Goal: Task Accomplishment & Management: Manage account settings

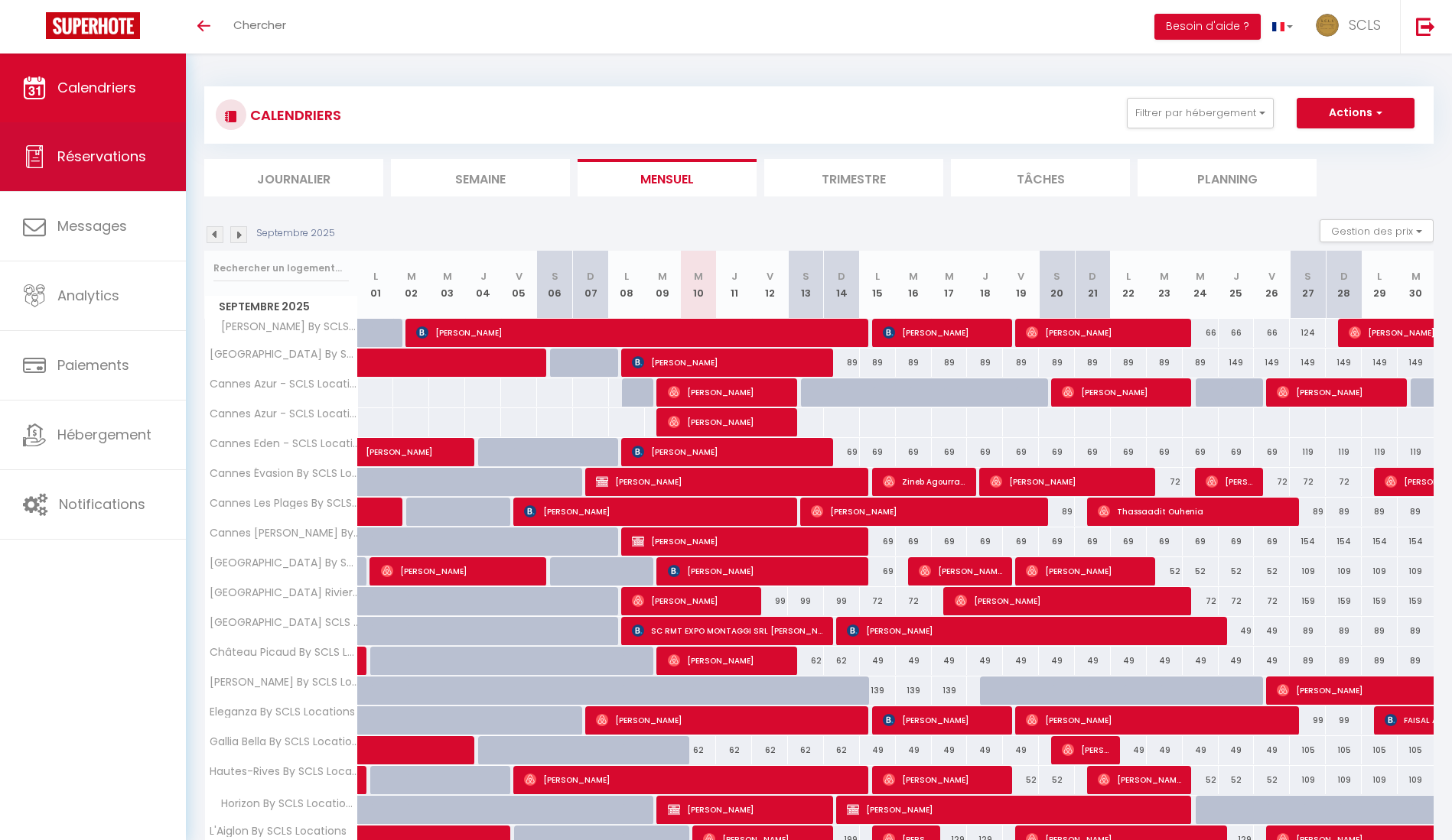
click at [112, 156] on span "Réservations" at bounding box center [101, 156] width 89 height 19
select select "not_cancelled"
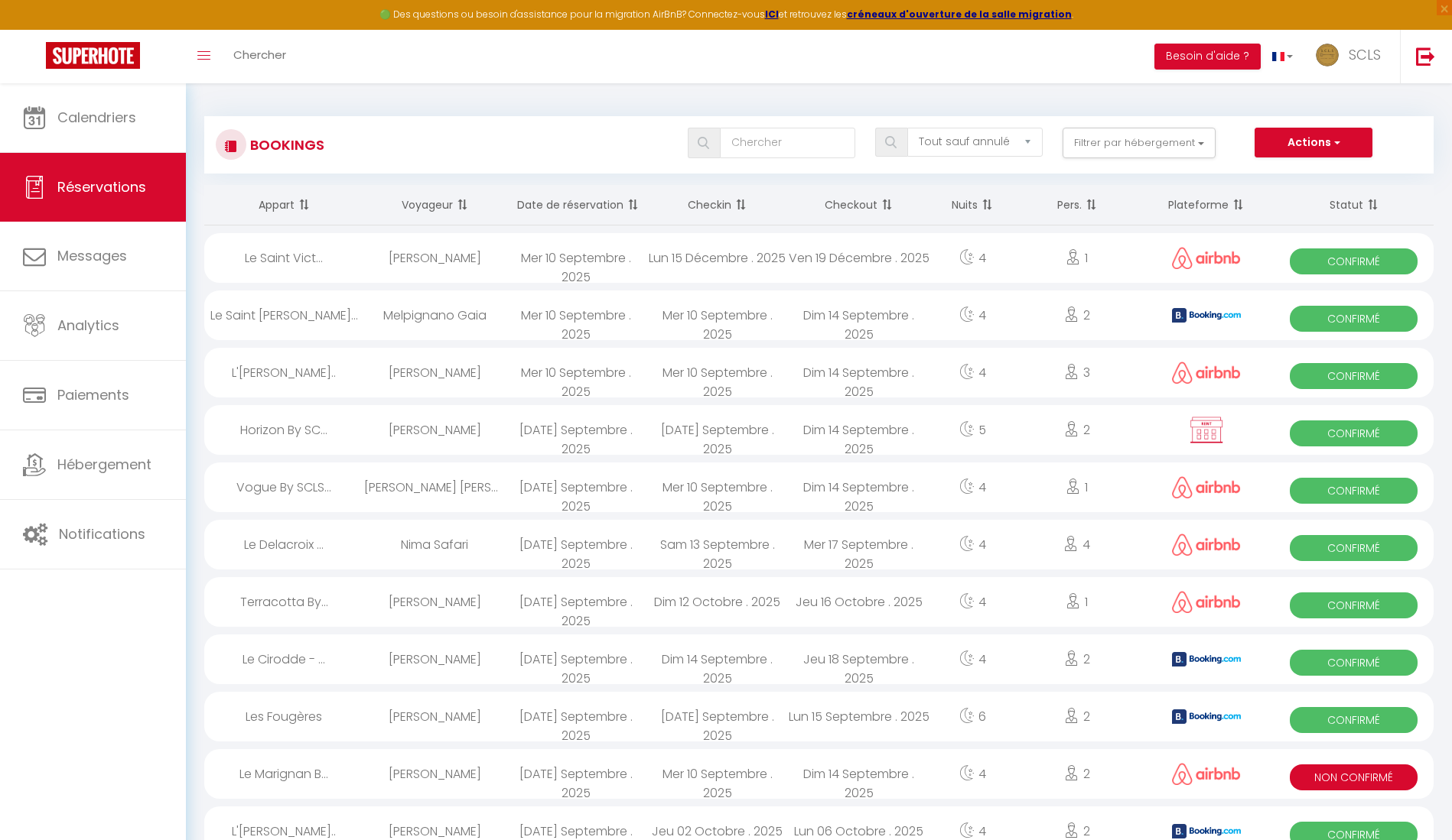
click at [476, 257] on div "[PERSON_NAME]" at bounding box center [434, 257] width 142 height 50
select select "OK"
select select "0"
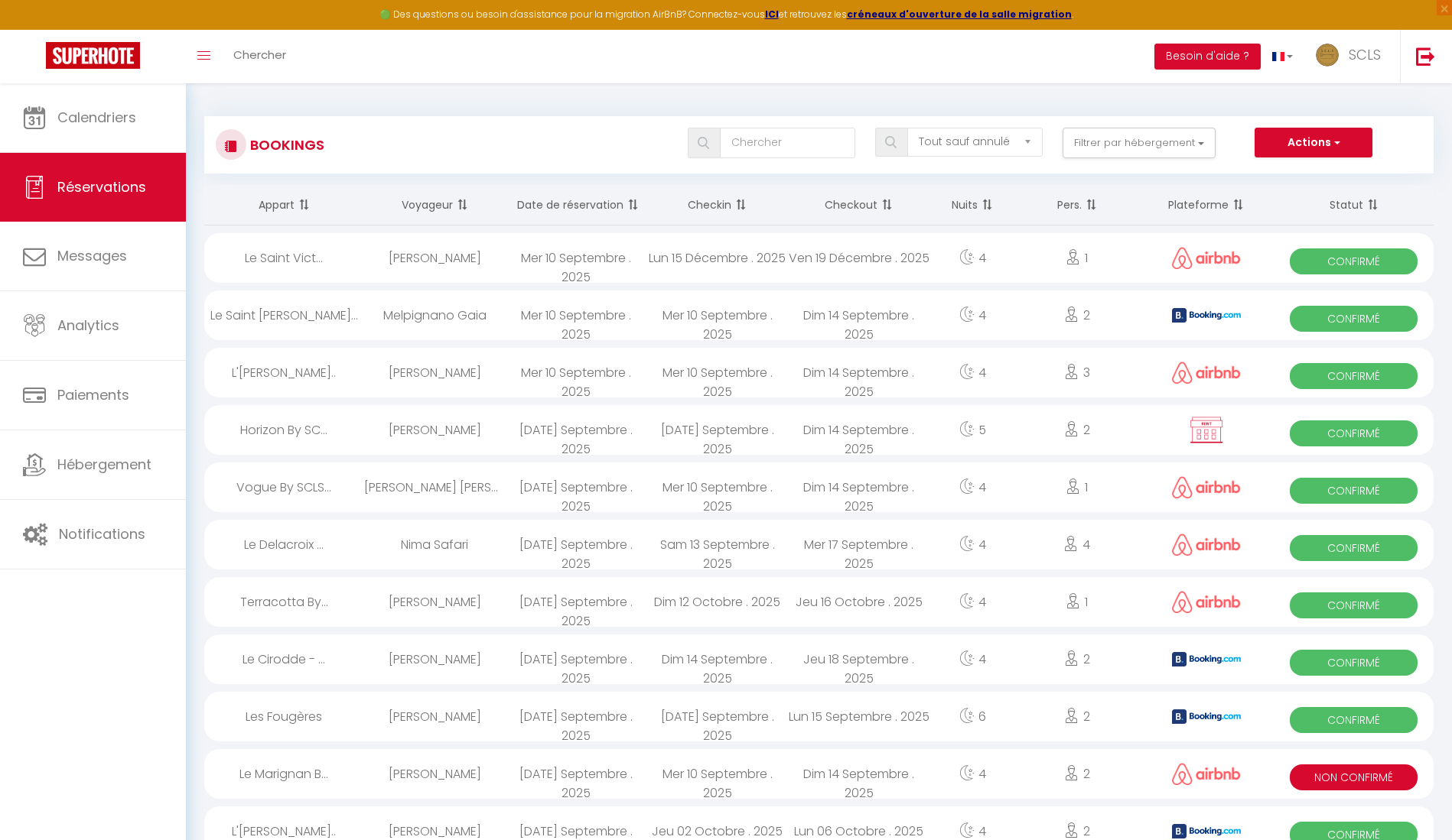
select select "1"
select select
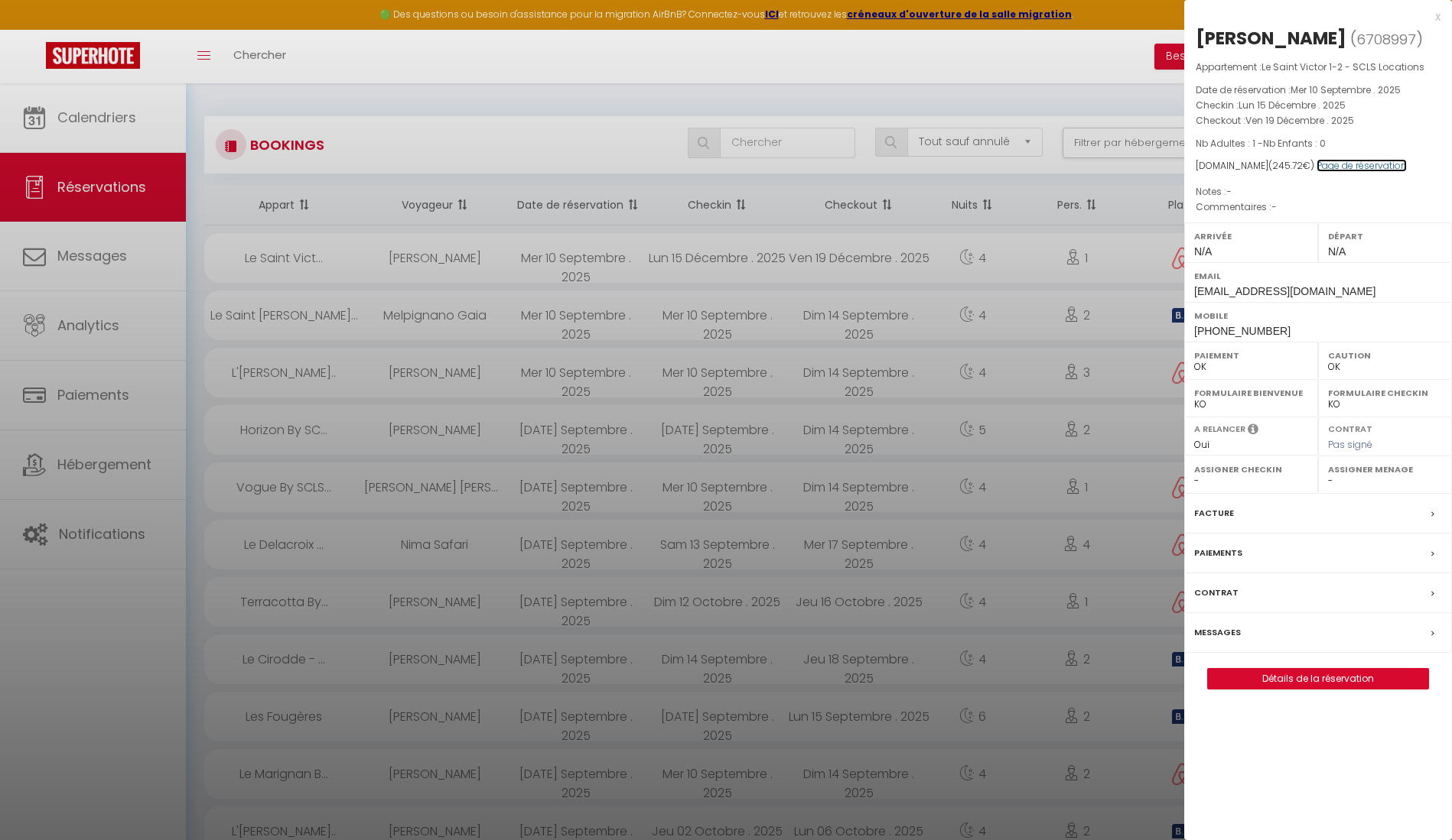
click at [1361, 166] on link "Page de réservation" at bounding box center [1361, 165] width 91 height 13
